Goal: Navigation & Orientation: Find specific page/section

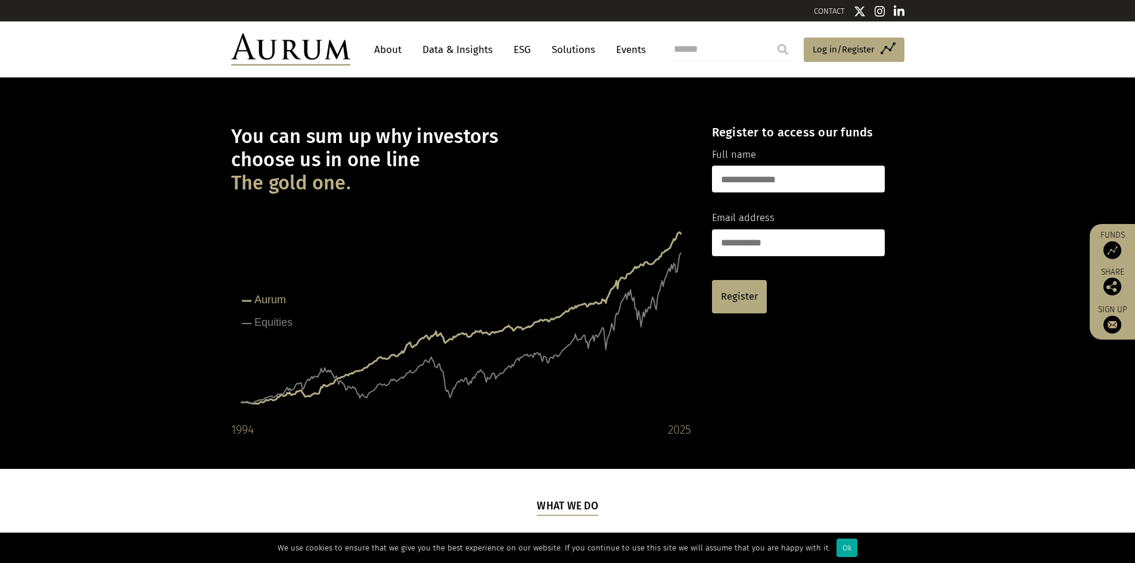
click at [470, 49] on link "Data & Insights" at bounding box center [458, 50] width 82 height 22
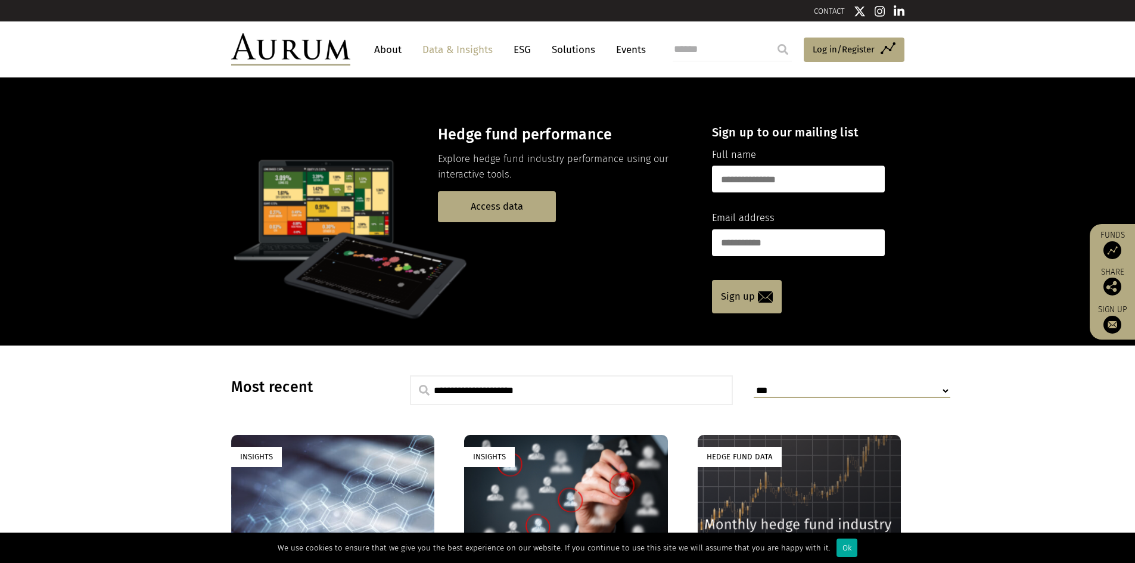
click at [392, 54] on link "About" at bounding box center [387, 50] width 39 height 22
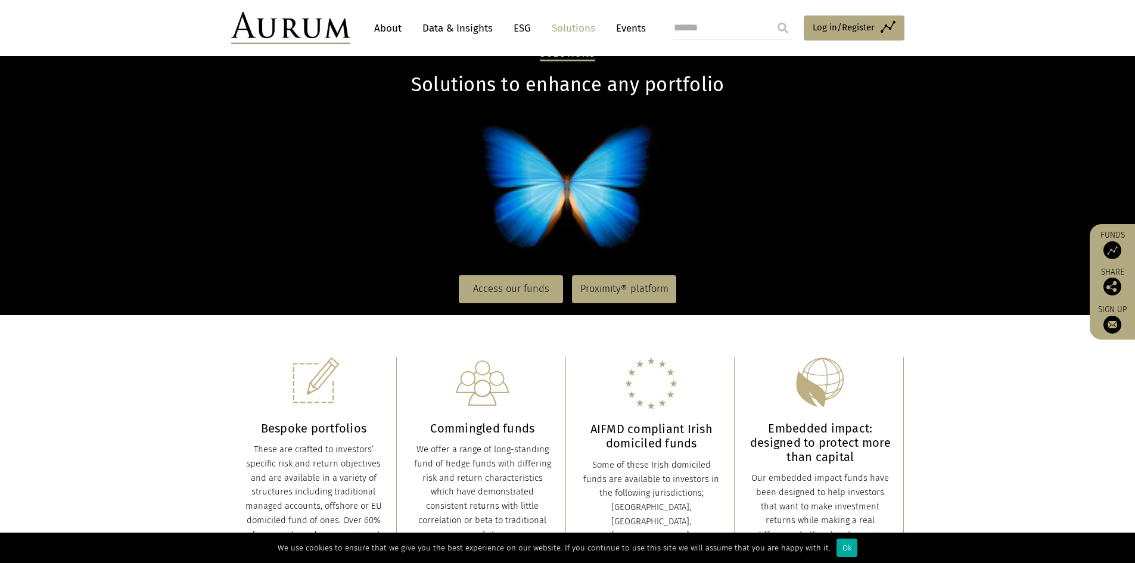
scroll to position [119, 0]
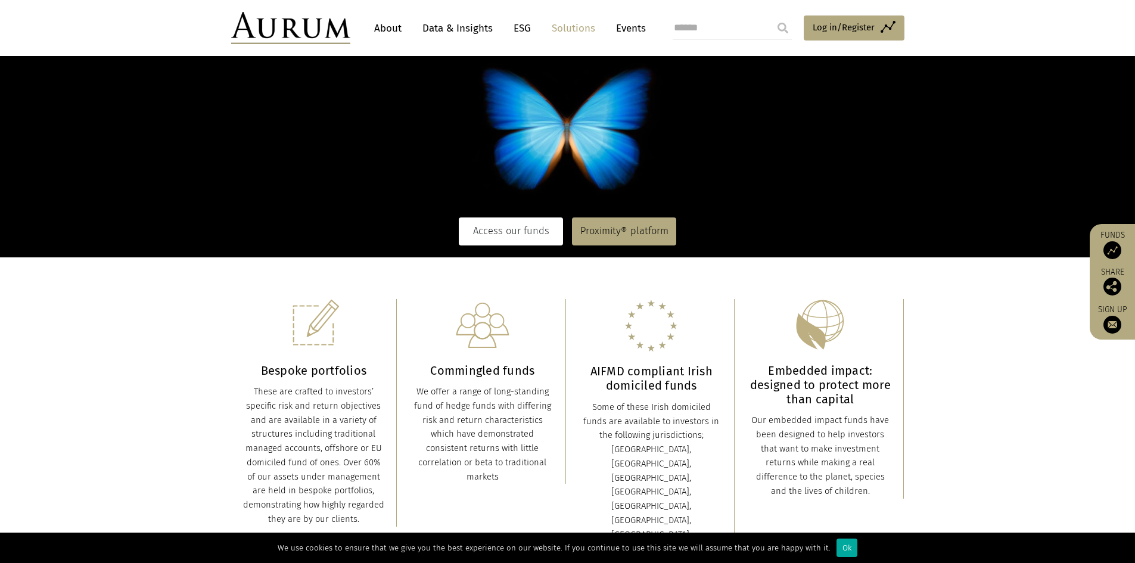
click at [521, 222] on link "Access our funds" at bounding box center [511, 231] width 104 height 27
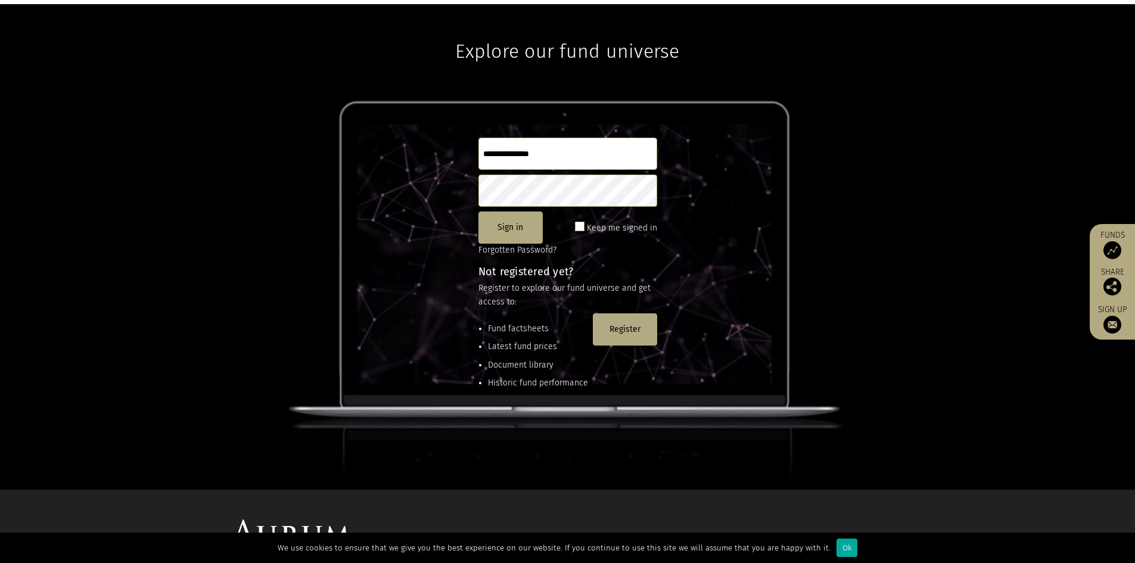
scroll to position [158, 0]
